Goal: Task Accomplishment & Management: Manage account settings

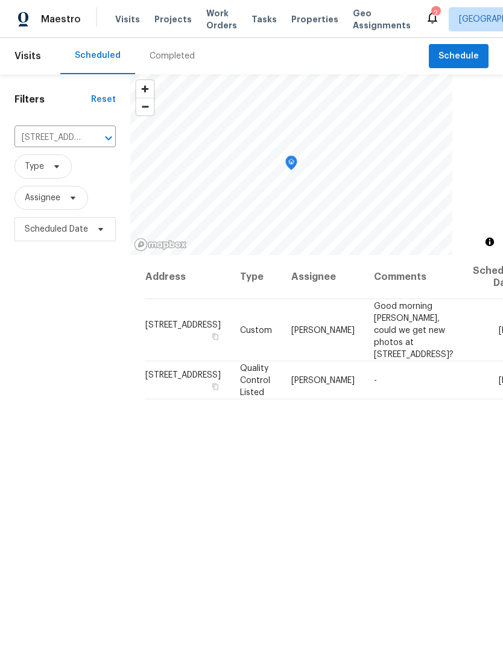
click at [55, 136] on input "[STREET_ADDRESS]" at bounding box center [48, 138] width 68 height 19
type input "1460"
click at [53, 171] on li "[STREET_ADDRESS]" at bounding box center [64, 166] width 101 height 20
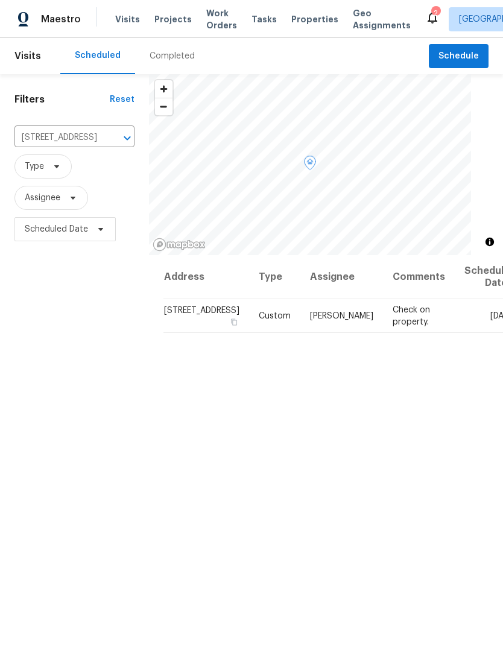
click at [0, 0] on icon at bounding box center [0, 0] width 0 height 0
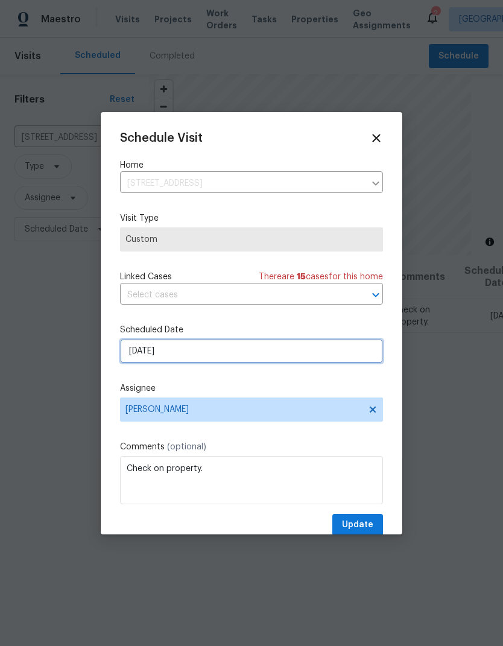
click at [357, 351] on input "[DATE]" at bounding box center [251, 351] width 263 height 24
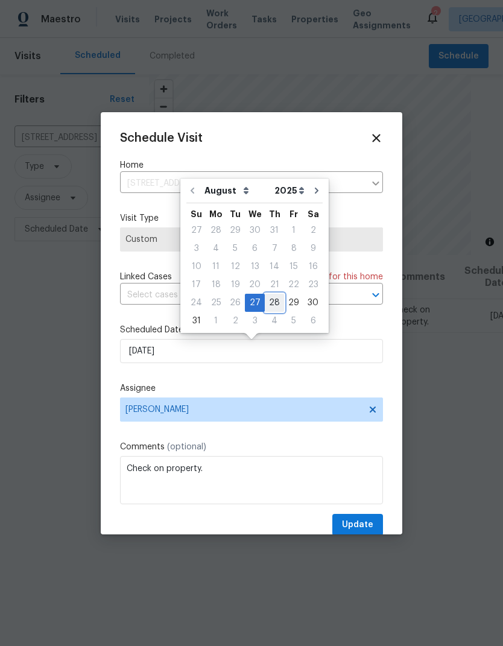
click at [270, 305] on div "28" at bounding box center [274, 302] width 19 height 17
type input "[DATE]"
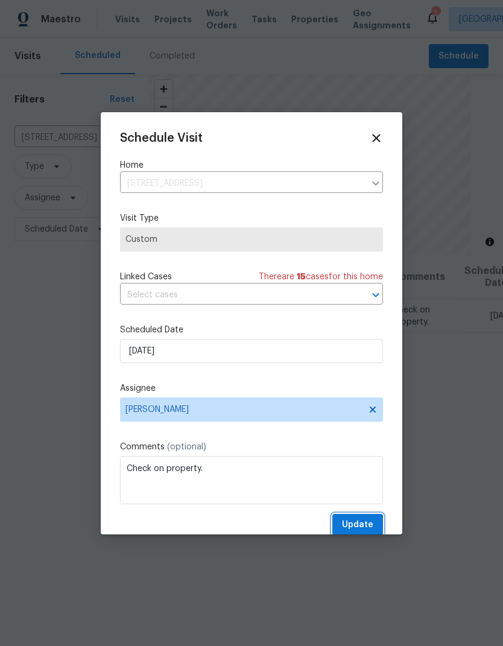
click at [368, 523] on span "Update" at bounding box center [357, 525] width 31 height 15
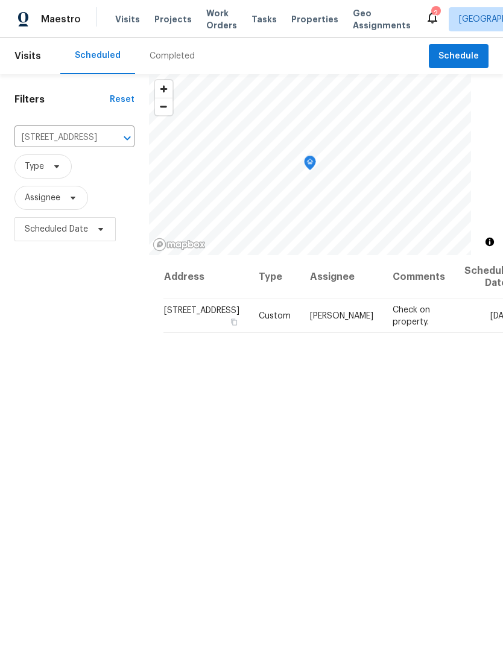
click at [60, 145] on input "[STREET_ADDRESS]" at bounding box center [57, 138] width 86 height 19
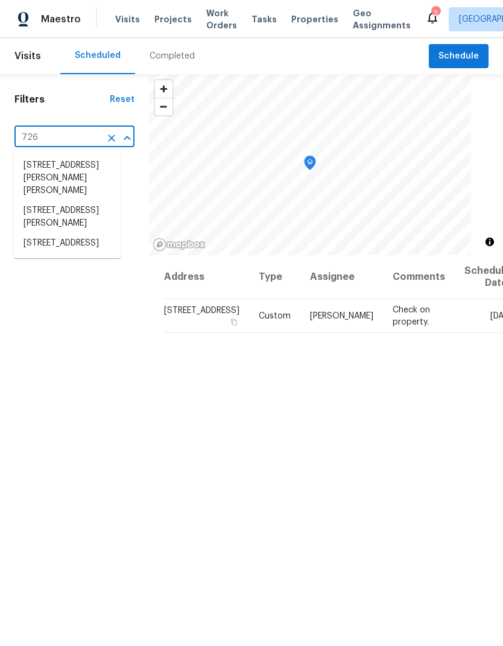
type input "7264"
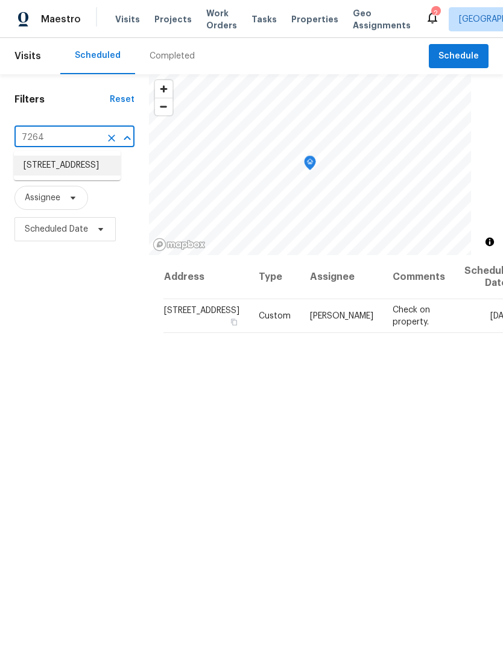
click at [47, 171] on li "[STREET_ADDRESS]" at bounding box center [67, 166] width 107 height 20
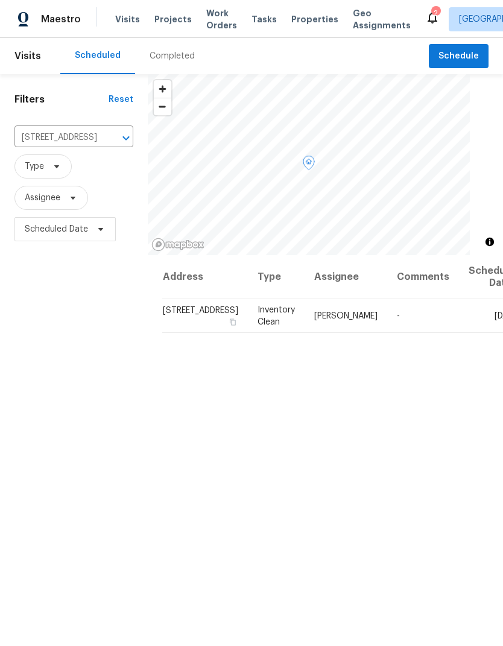
click at [0, 0] on icon at bounding box center [0, 0] width 0 height 0
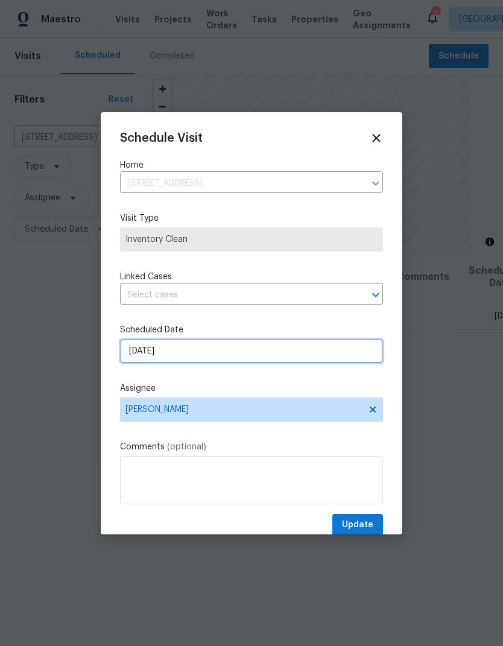
click at [132, 343] on input "[DATE]" at bounding box center [251, 351] width 263 height 24
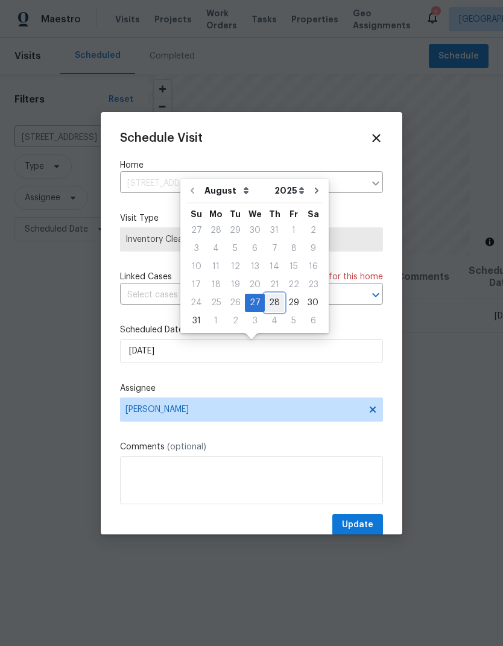
click at [267, 305] on div "28" at bounding box center [274, 302] width 19 height 17
type input "[DATE]"
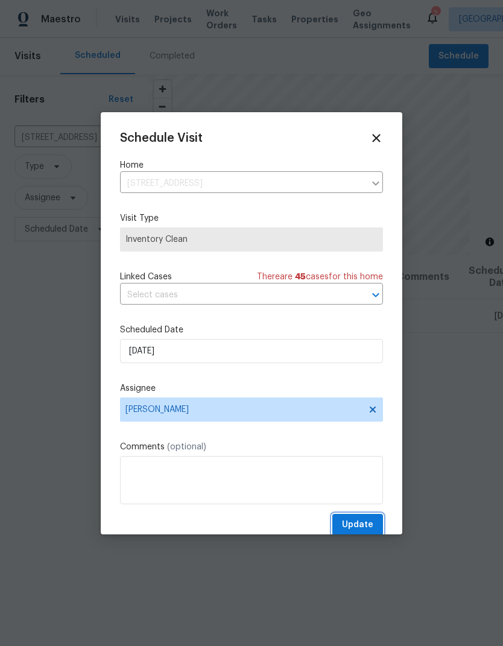
click at [367, 533] on span "Update" at bounding box center [357, 525] width 31 height 15
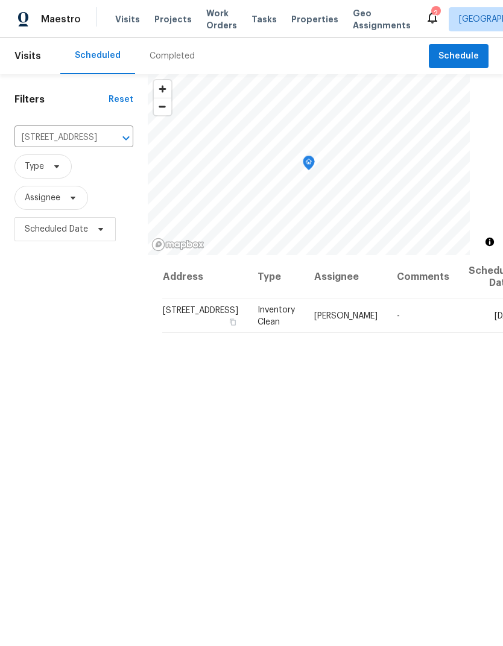
click at [72, 141] on input "[STREET_ADDRESS]" at bounding box center [56, 138] width 85 height 19
type input "[STREET_ADDRESS]"
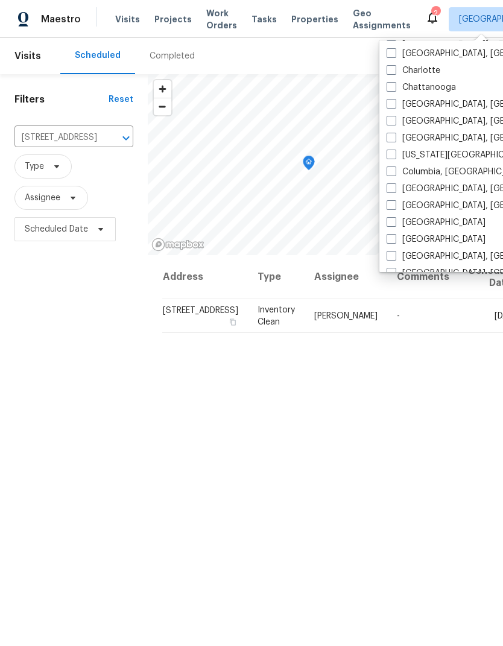
scroll to position [174, 0]
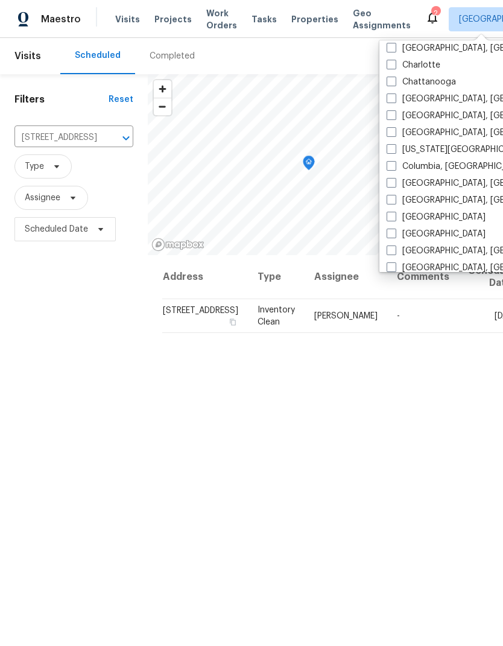
click at [424, 237] on label "[GEOGRAPHIC_DATA]" at bounding box center [436, 234] width 99 height 12
click at [395, 236] on input "[GEOGRAPHIC_DATA]" at bounding box center [391, 232] width 8 height 8
checkbox input "true"
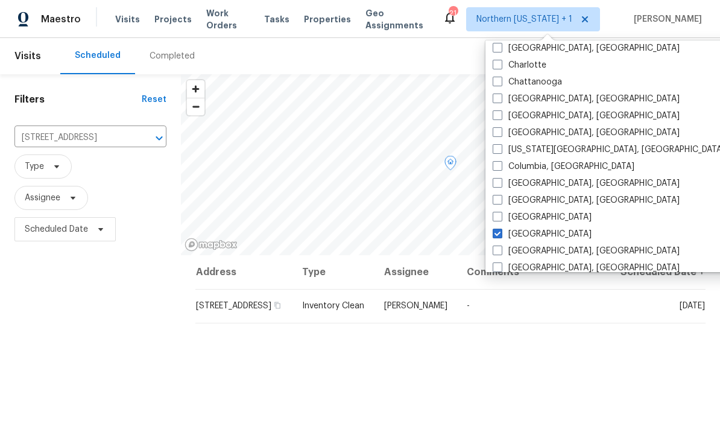
click at [503, 19] on div "21 Northern [US_STATE] + 1 [PERSON_NAME]" at bounding box center [572, 19] width 259 height 24
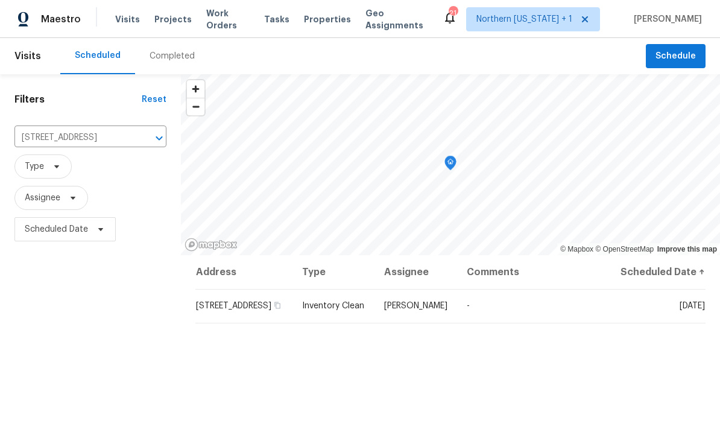
click at [74, 131] on input "[STREET_ADDRESS]" at bounding box center [73, 138] width 118 height 19
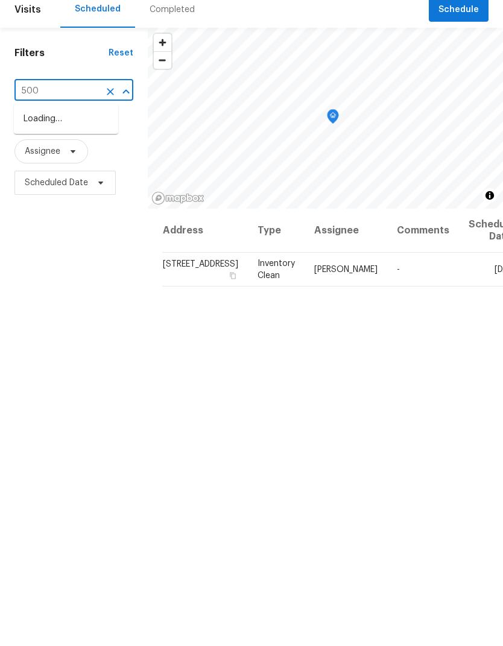
type input "5005"
click at [36, 208] on li "[STREET_ADDRESS]" at bounding box center [66, 218] width 104 height 20
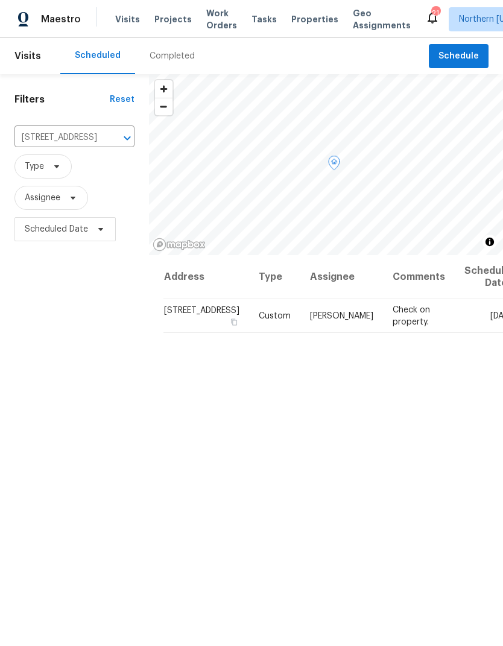
click at [0, 0] on icon at bounding box center [0, 0] width 0 height 0
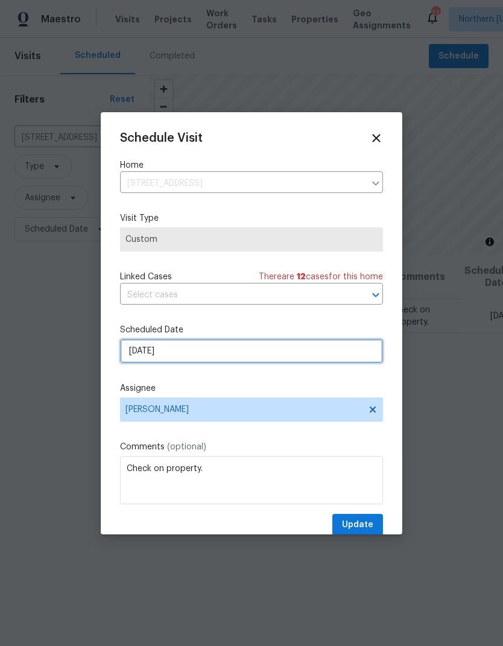
click at [138, 342] on input "[DATE]" at bounding box center [251, 351] width 263 height 24
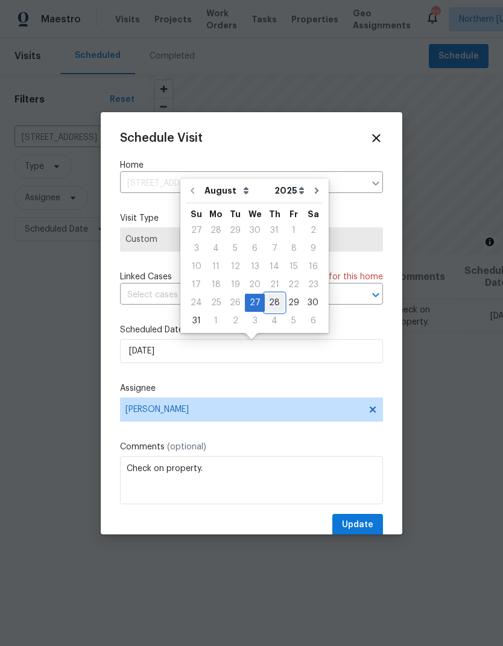
click at [269, 299] on div "28" at bounding box center [274, 302] width 19 height 17
type input "[DATE]"
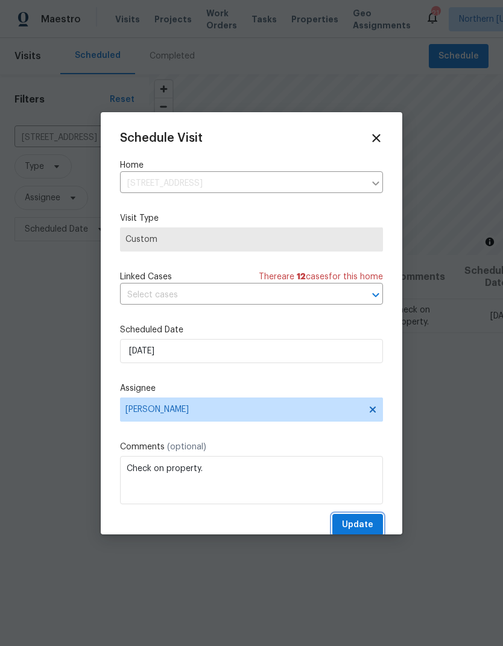
click at [363, 521] on span "Update" at bounding box center [357, 525] width 31 height 15
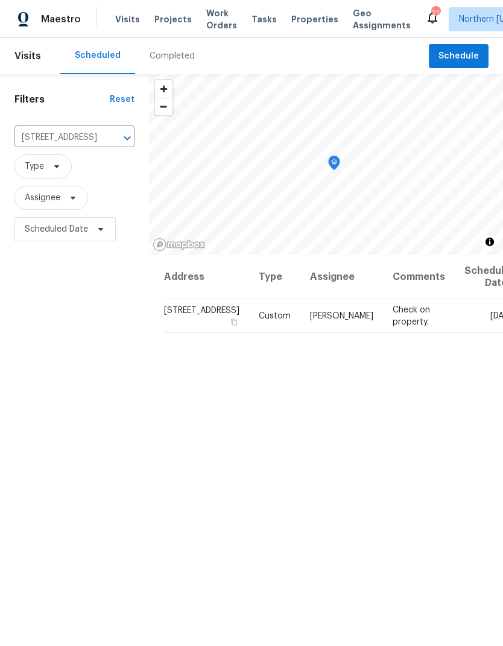
click at [106, 136] on icon "Clear" at bounding box center [112, 138] width 12 height 12
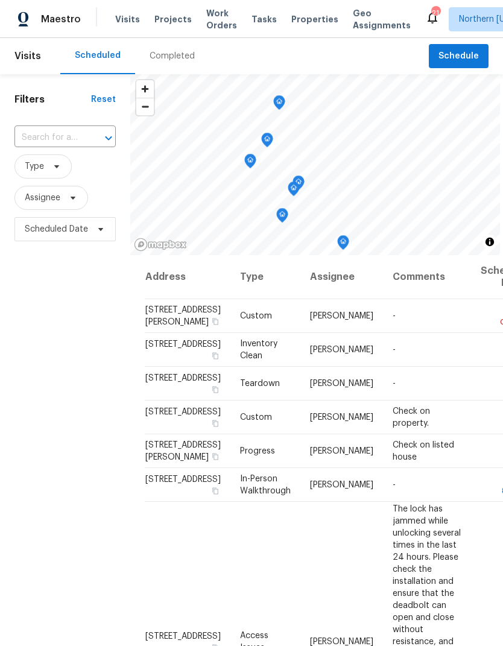
click at [42, 137] on input "text" at bounding box center [48, 138] width 68 height 19
type input "385 32"
click at [28, 174] on li "[STREET_ADDRESS]" at bounding box center [64, 166] width 101 height 20
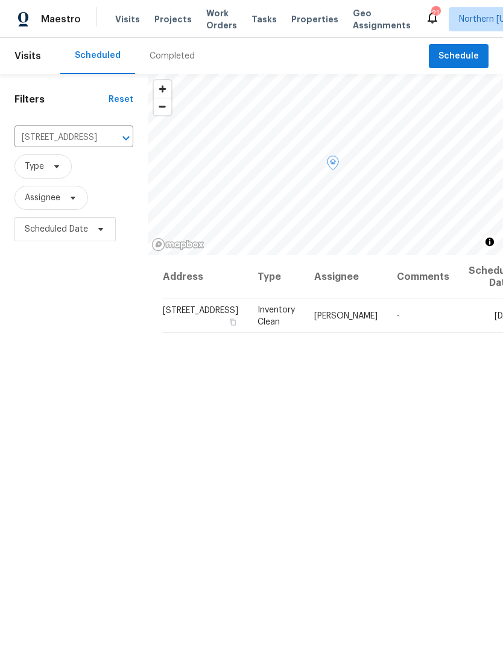
click at [0, 0] on icon at bounding box center [0, 0] width 0 height 0
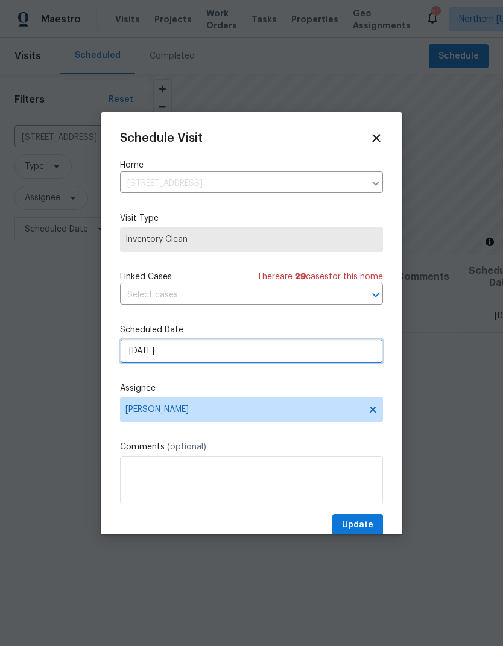
click at [135, 354] on input "[DATE]" at bounding box center [251, 351] width 263 height 24
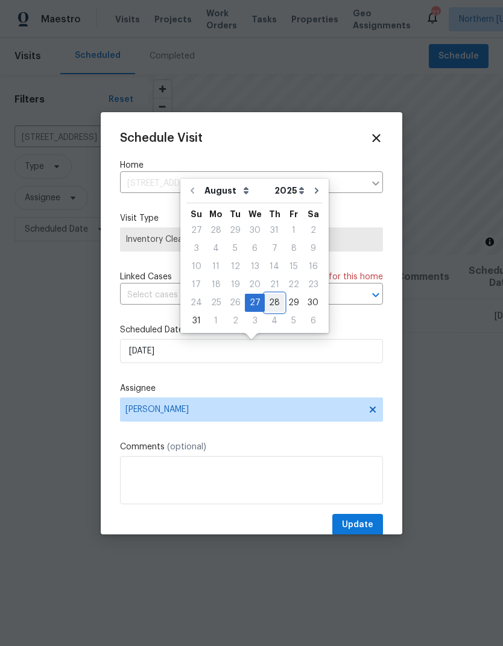
click at [274, 299] on div "28" at bounding box center [274, 302] width 19 height 17
type input "[DATE]"
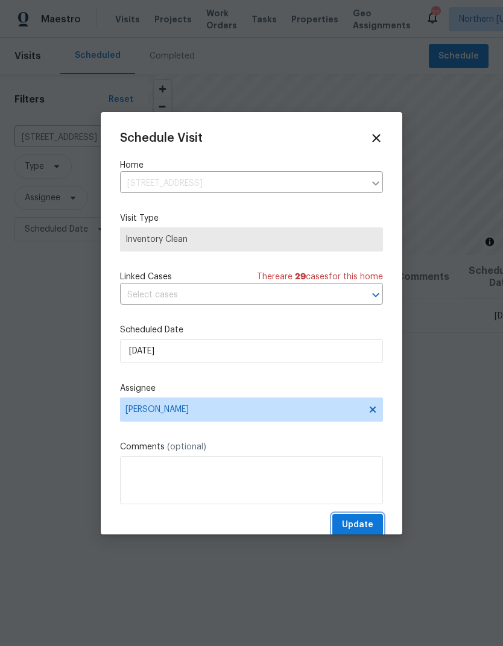
click at [367, 519] on button "Update" at bounding box center [357, 525] width 51 height 22
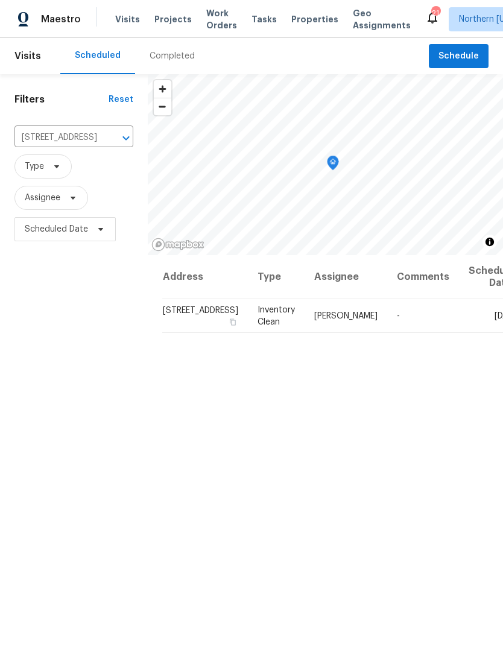
click at [104, 135] on icon "Clear" at bounding box center [110, 138] width 12 height 12
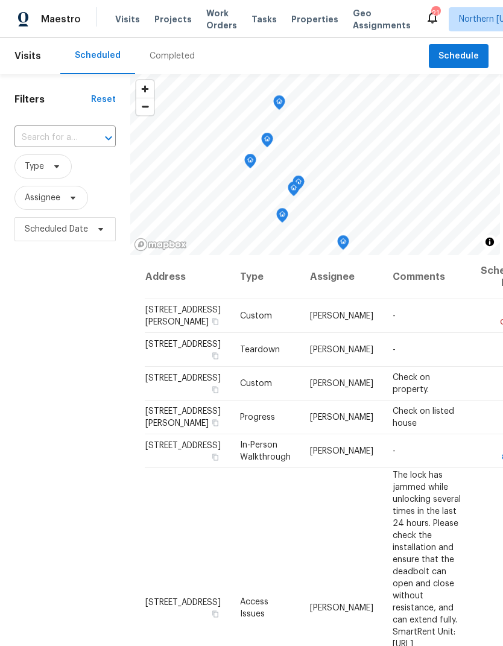
click at [40, 122] on div "Filters Reset ​ Type Assignee Scheduled Date" at bounding box center [65, 423] width 130 height 698
click at [30, 143] on input "text" at bounding box center [48, 138] width 68 height 19
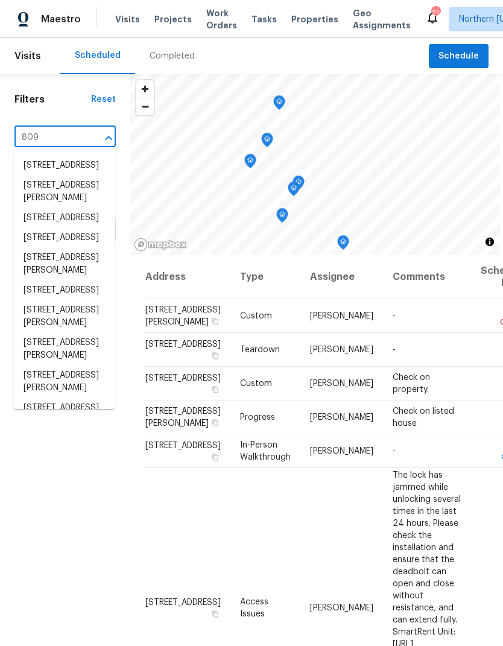
type input "809 w"
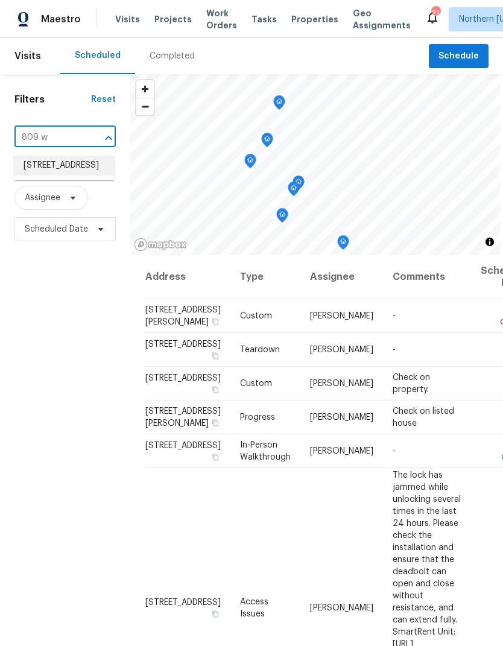
click at [30, 176] on li "[STREET_ADDRESS]" at bounding box center [64, 166] width 101 height 20
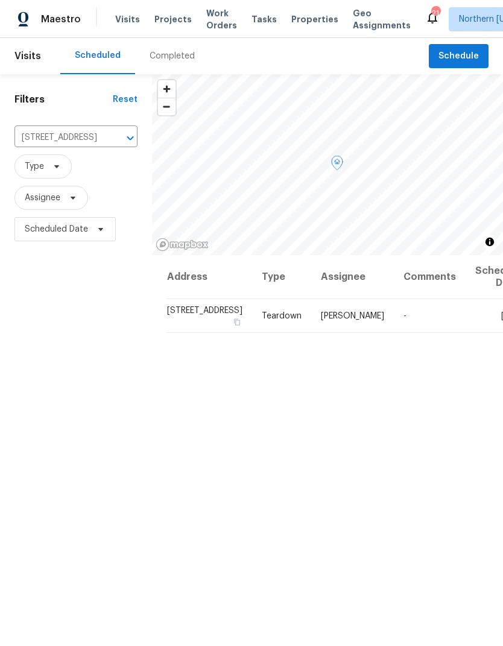
click at [0, 0] on icon at bounding box center [0, 0] width 0 height 0
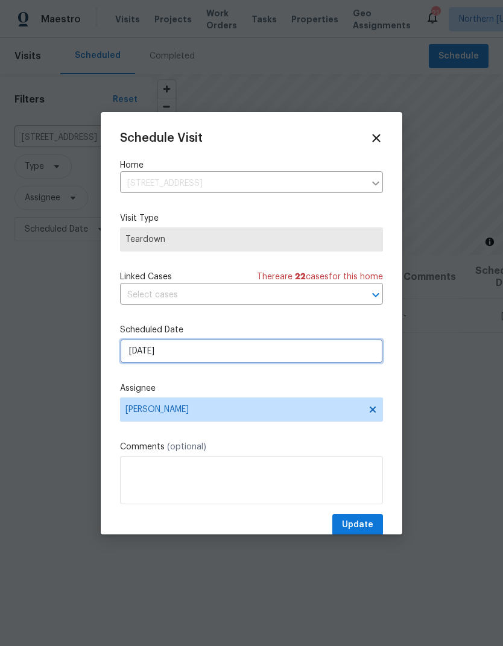
click at [135, 351] on input "[DATE]" at bounding box center [251, 351] width 263 height 24
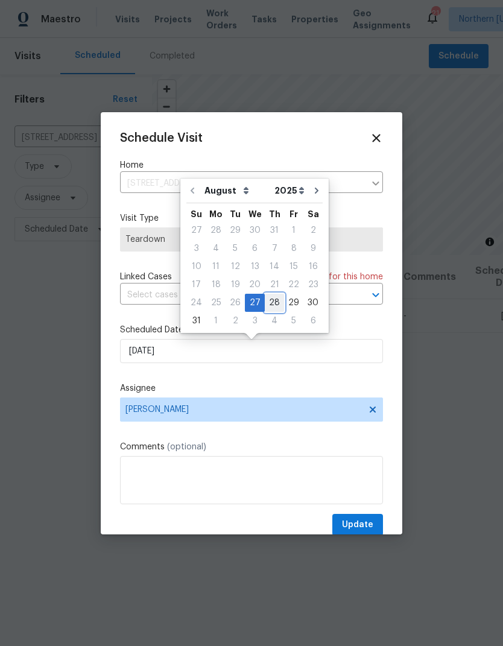
click at [272, 305] on div "28" at bounding box center [274, 302] width 19 height 17
type input "[DATE]"
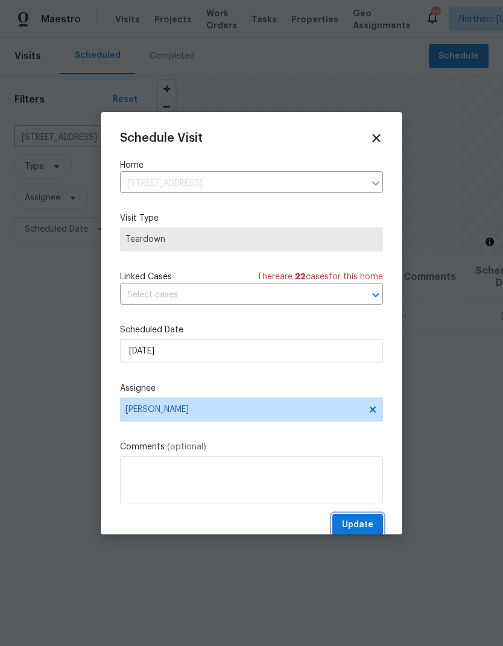
click at [367, 524] on span "Update" at bounding box center [357, 525] width 31 height 15
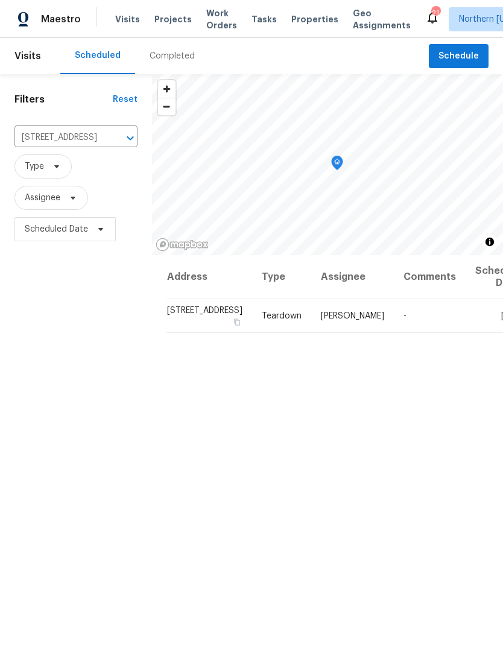
click at [56, 139] on input "[STREET_ADDRESS]" at bounding box center [58, 138] width 89 height 19
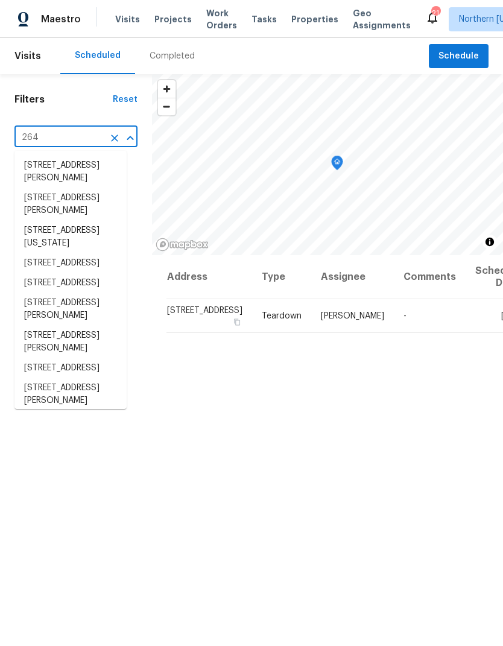
type input "2648"
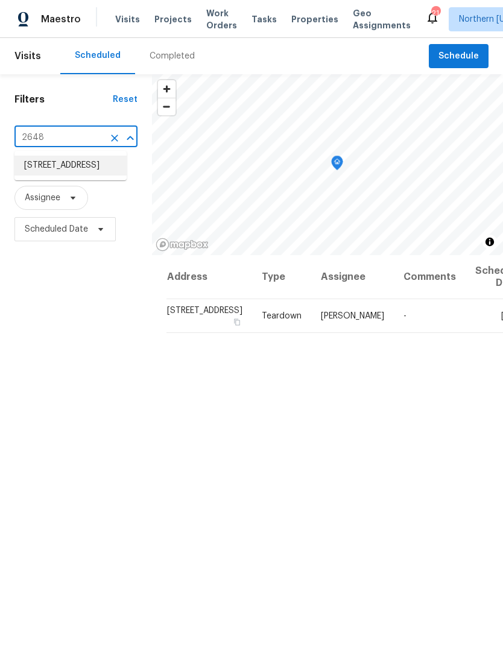
click at [30, 176] on li "[STREET_ADDRESS]" at bounding box center [70, 166] width 112 height 20
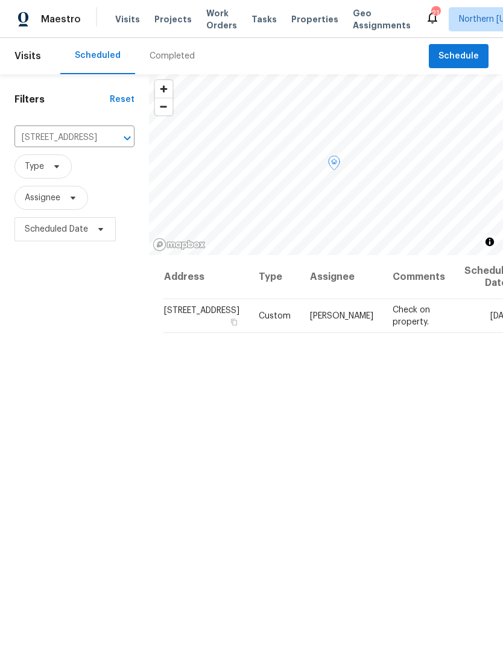
click at [0, 0] on icon at bounding box center [0, 0] width 0 height 0
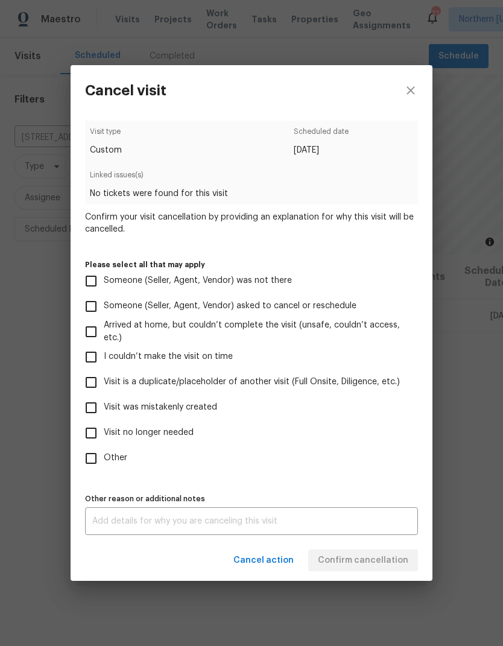
click at [471, 408] on div "Cancel visit Visit type Custom Scheduled date [DATE] Linked issues(s) No ticket…" at bounding box center [251, 323] width 503 height 646
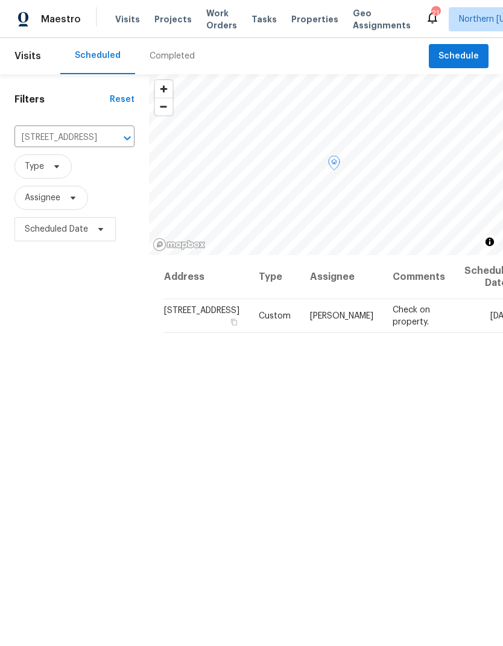
click at [0, 0] on icon at bounding box center [0, 0] width 0 height 0
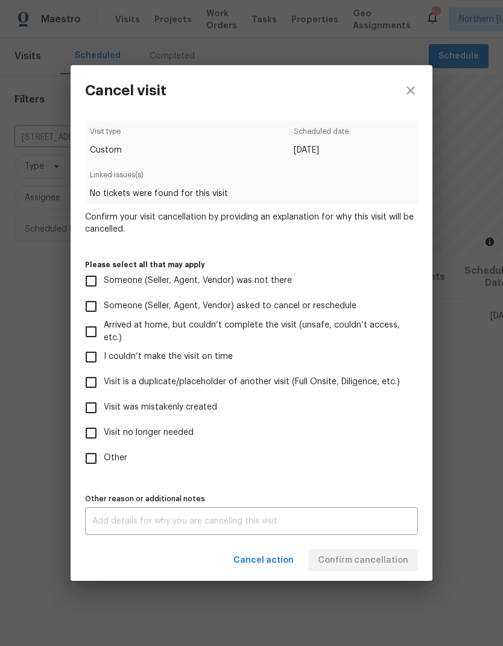
click at [95, 433] on input "Visit no longer needed" at bounding box center [90, 433] width 25 height 25
checkbox input "true"
click at [95, 374] on input "Visit is a duplicate/placeholder of another visit (Full Onsite, Diligence, etc.)" at bounding box center [90, 382] width 25 height 25
checkbox input "true"
click at [140, 511] on div "x Other reason or additional notes" at bounding box center [251, 521] width 333 height 28
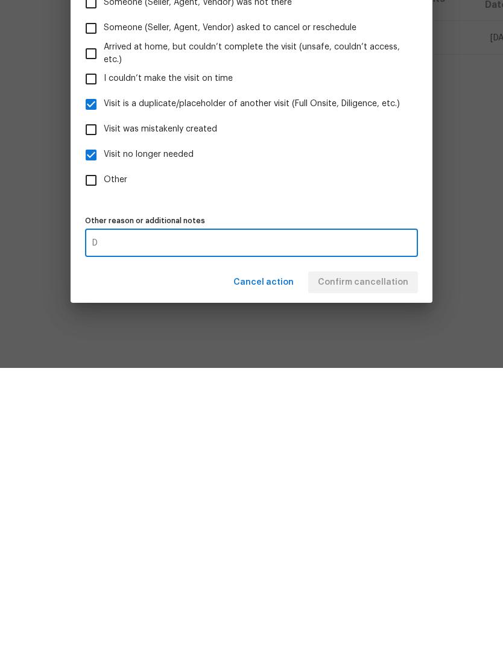
scroll to position [46, 0]
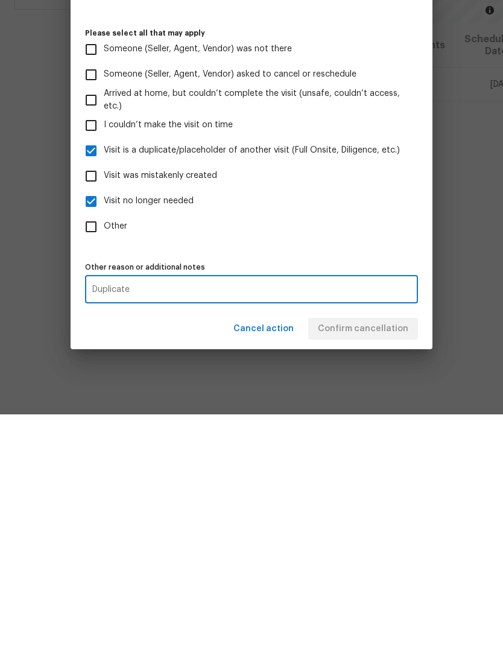
type textarea "Duplicate"
click at [402, 540] on div "Cancel action Confirm cancellation" at bounding box center [252, 561] width 362 height 42
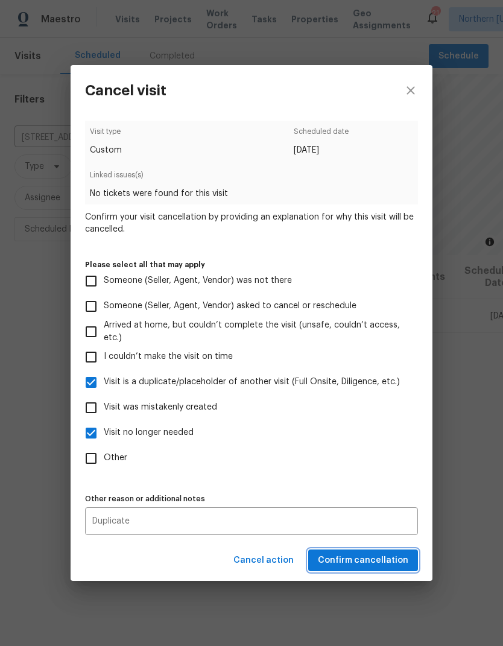
click at [389, 568] on span "Confirm cancellation" at bounding box center [363, 560] width 91 height 15
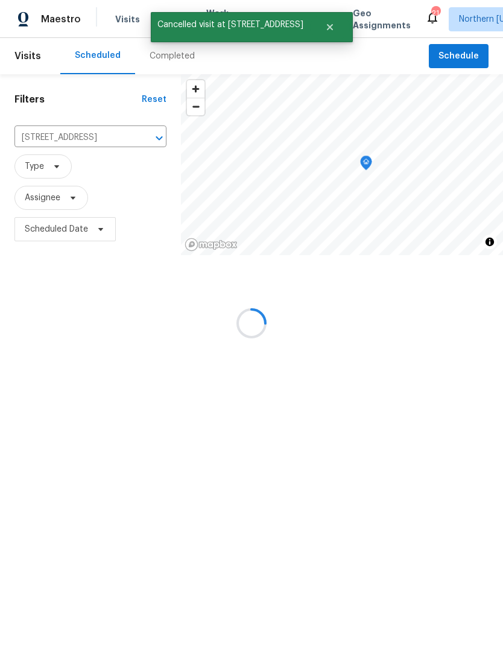
scroll to position [0, 0]
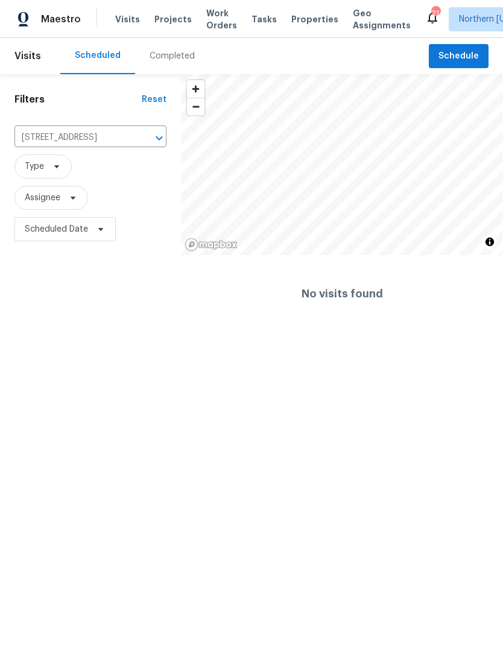
click at [141, 133] on icon "Clear" at bounding box center [144, 138] width 12 height 12
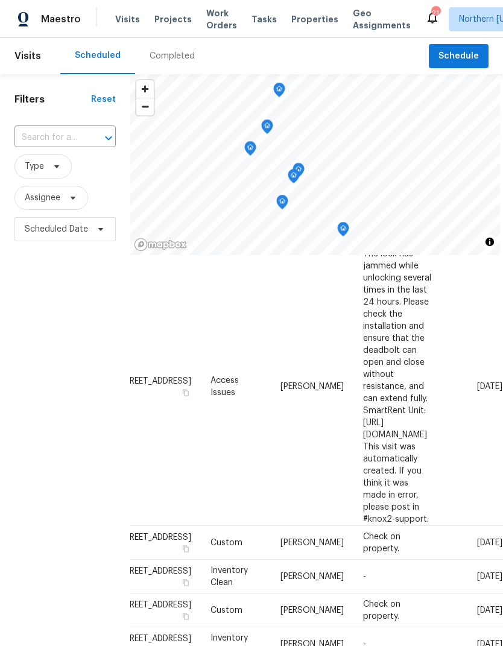
scroll to position [152, 101]
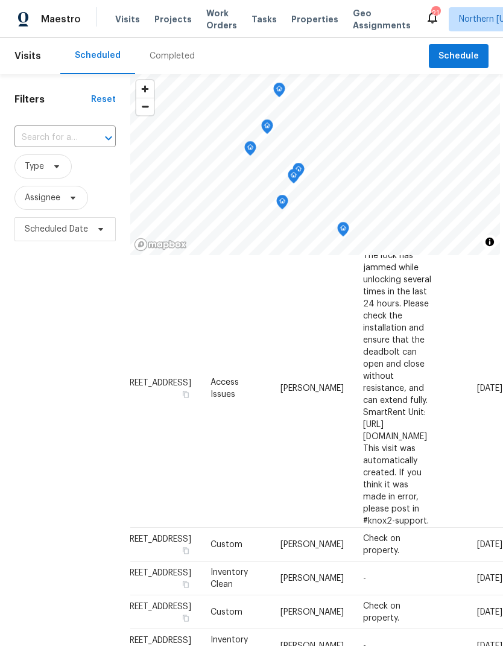
click at [0, 0] on icon at bounding box center [0, 0] width 0 height 0
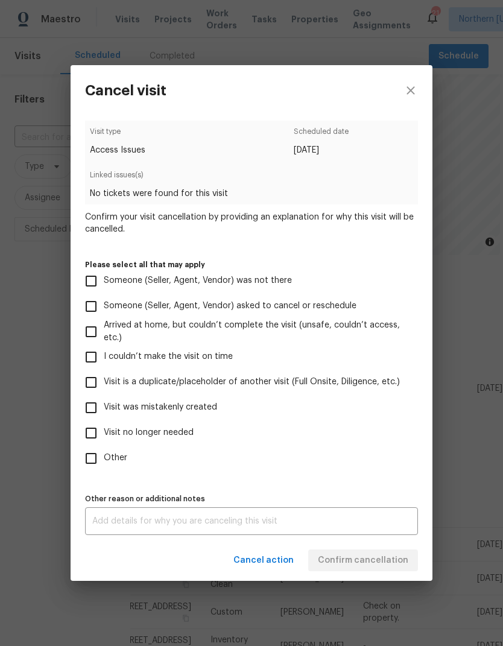
click at [93, 403] on input "Visit was mistakenly created" at bounding box center [90, 407] width 25 height 25
checkbox input "true"
click at [381, 562] on span "Confirm cancellation" at bounding box center [363, 560] width 91 height 15
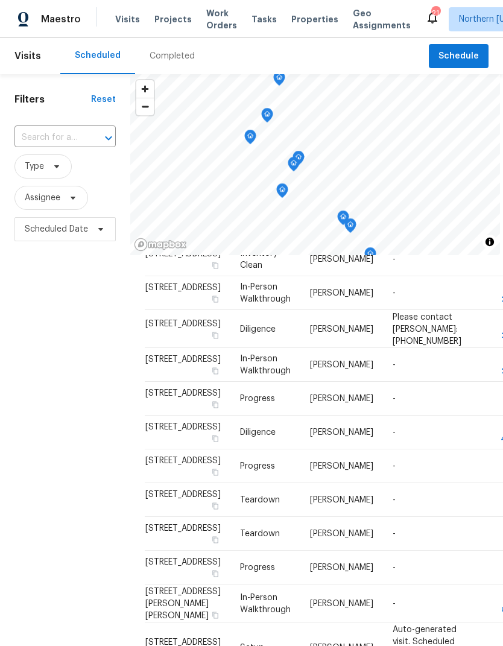
scroll to position [371, 0]
